Goal: Download file/media

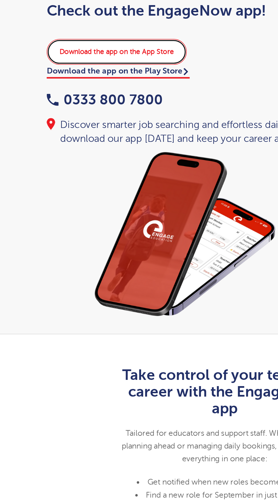
click at [96, 68] on link "Download the app on the App Store" at bounding box center [77, 67] width 80 height 15
